Goal: Navigation & Orientation: Find specific page/section

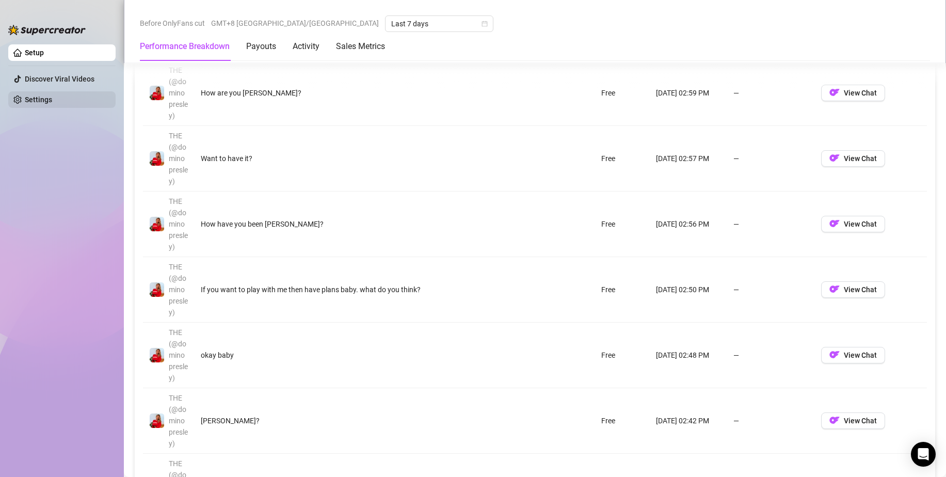
scroll to position [944, 0]
